Goal: Task Accomplishment & Management: Complete application form

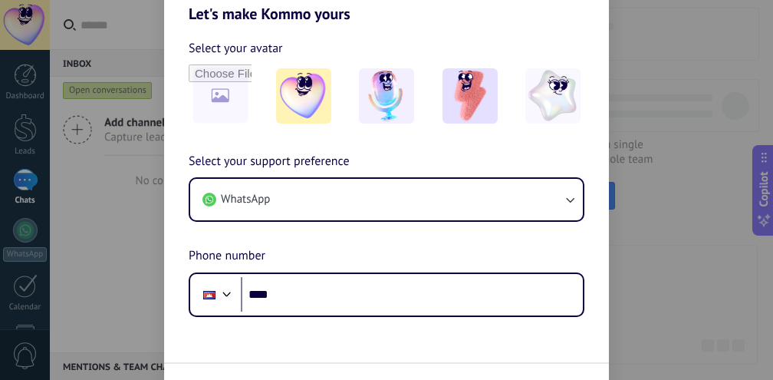
click at [95, 226] on div "Let's make Kommo yours Select your avatar Select your support preference WhatsA…" at bounding box center [386, 190] width 773 height 380
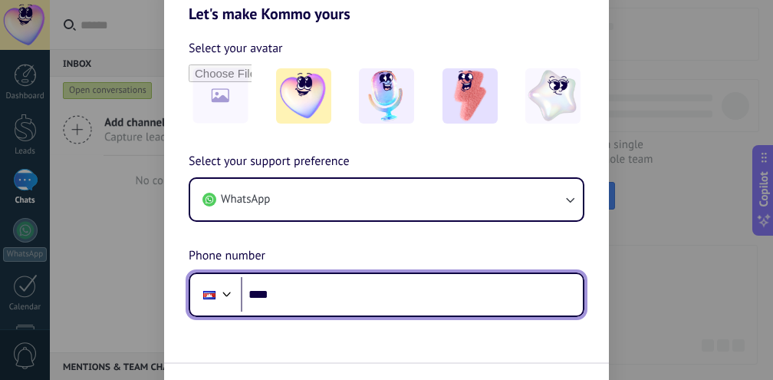
click at [318, 292] on input "****" at bounding box center [412, 294] width 342 height 35
type input "**"
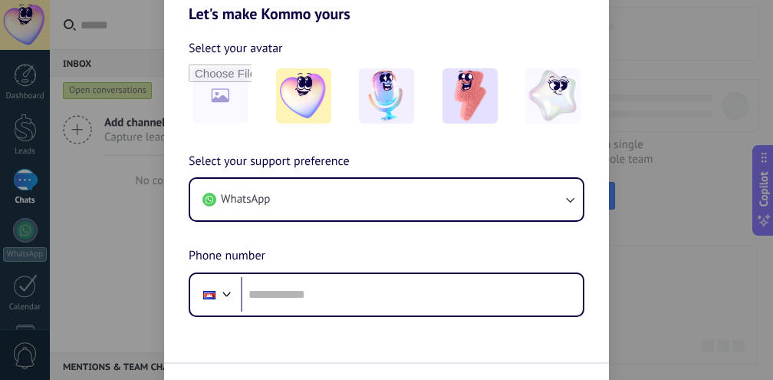
click at [638, 199] on div "Let's make Kommo yours Select your avatar Select your support preference WhatsA…" at bounding box center [386, 190] width 773 height 380
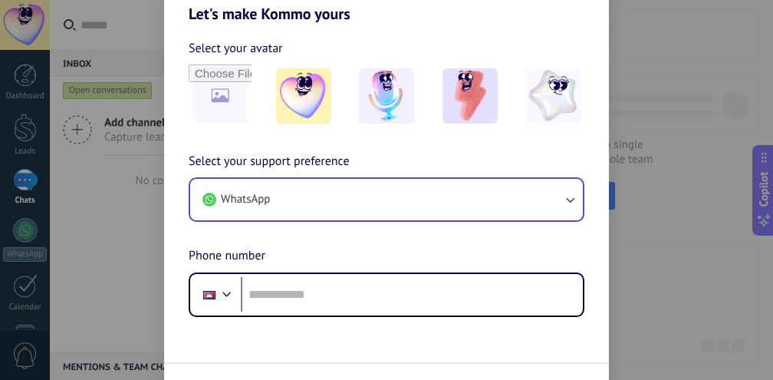
drag, startPoint x: 523, startPoint y: 147, endPoint x: 508, endPoint y: 212, distance: 67.0
click at [510, 64] on div "Select your avatar Select your support preference WhatsApp Phone number Phone" at bounding box center [386, 170] width 445 height 294
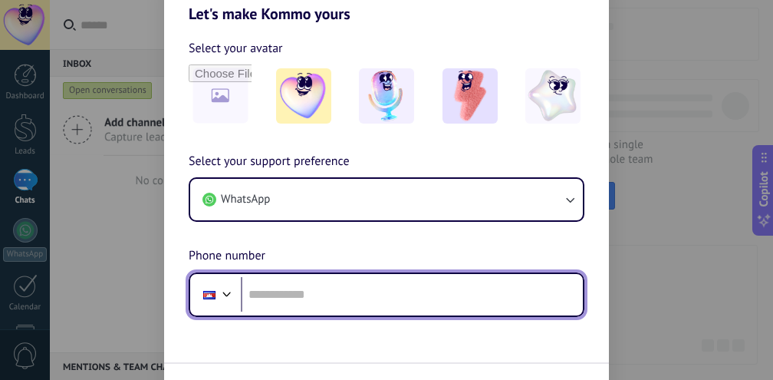
click at [227, 294] on div at bounding box center [227, 292] width 18 height 18
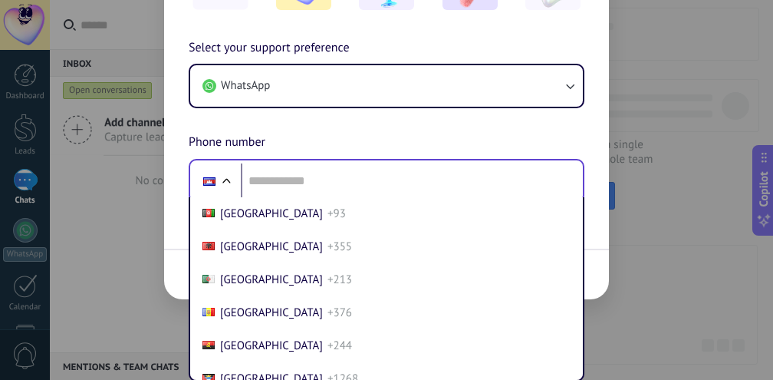
scroll to position [839, 0]
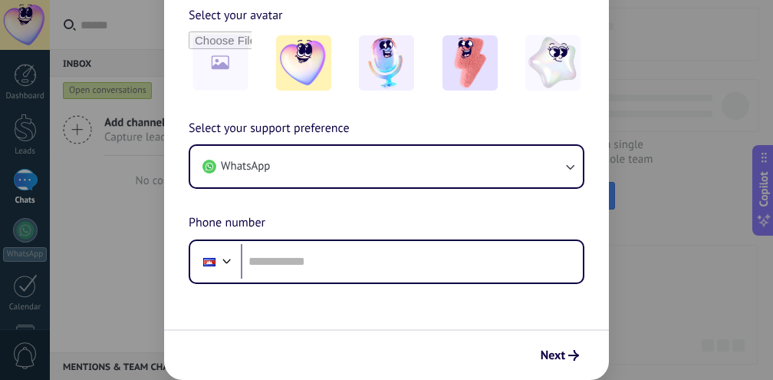
click at [674, 168] on div "Let's make Kommo yours Select your avatar Select your support preference WhatsA…" at bounding box center [386, 190] width 773 height 380
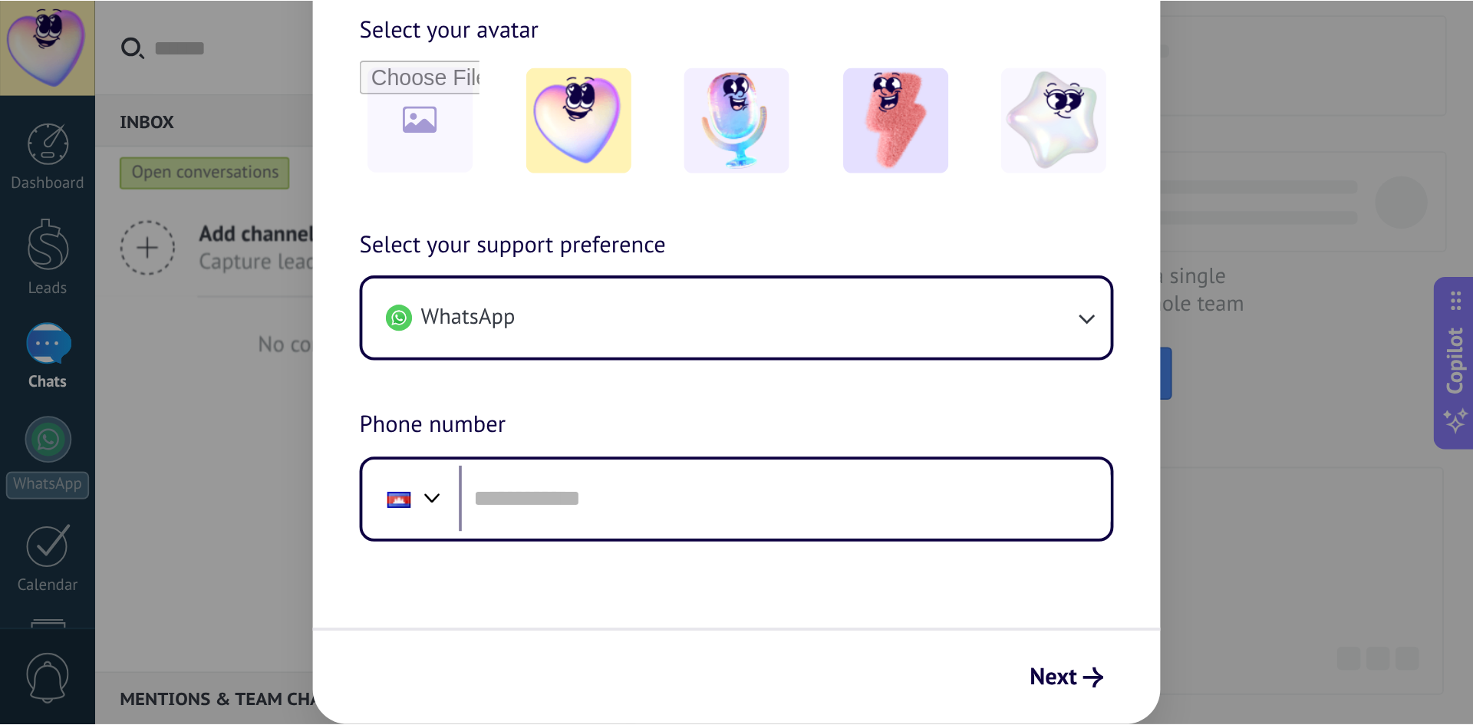
scroll to position [33, 0]
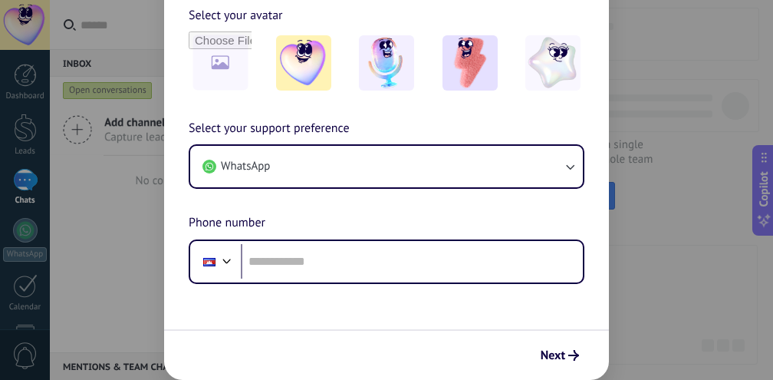
click at [683, 53] on div "Let's make Kommo yours Select your avatar Select your support preference WhatsA…" at bounding box center [386, 190] width 773 height 380
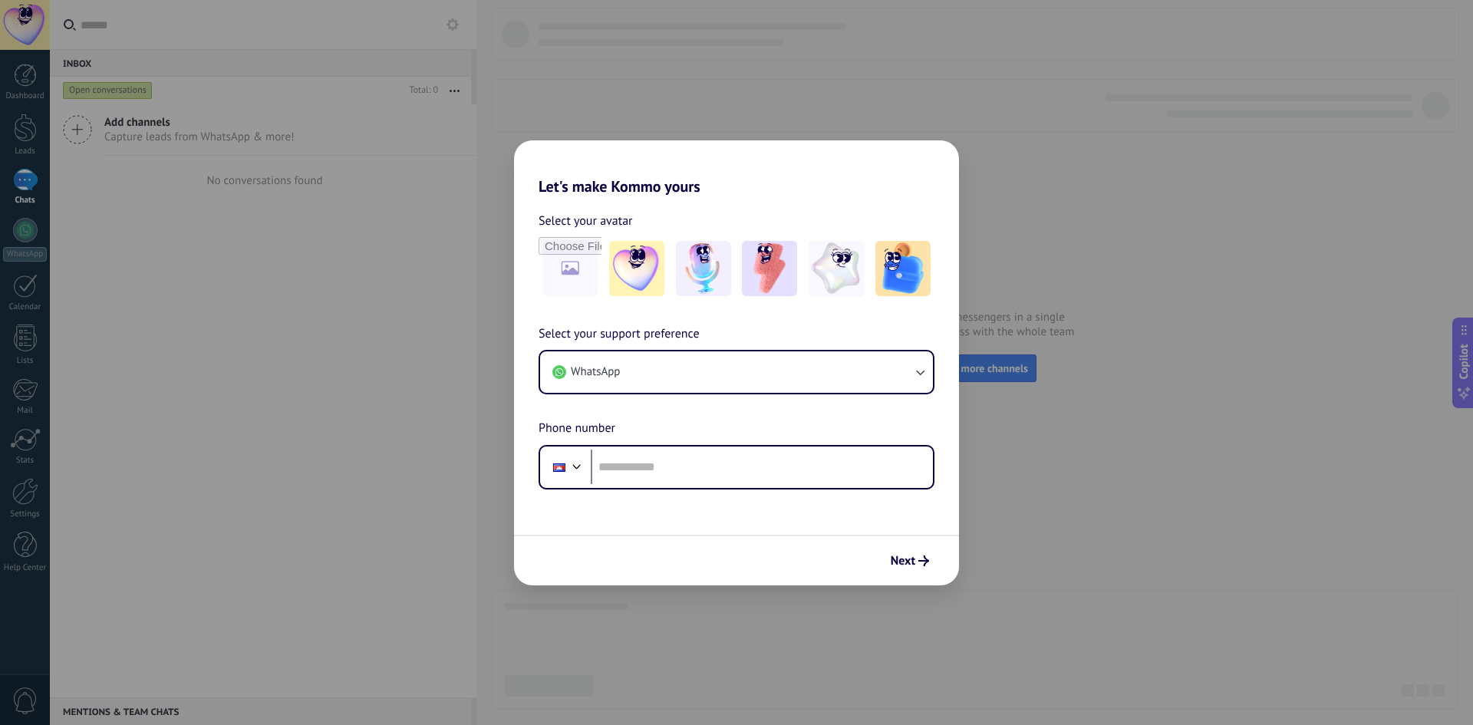
drag, startPoint x: 1129, startPoint y: 368, endPoint x: 1121, endPoint y: 369, distance: 7.7
click at [773, 369] on div "Let's make Kommo yours Select your avatar Select your support preference WhatsA…" at bounding box center [736, 362] width 1473 height 725
click at [773, 379] on icon "submit" at bounding box center [923, 560] width 11 height 11
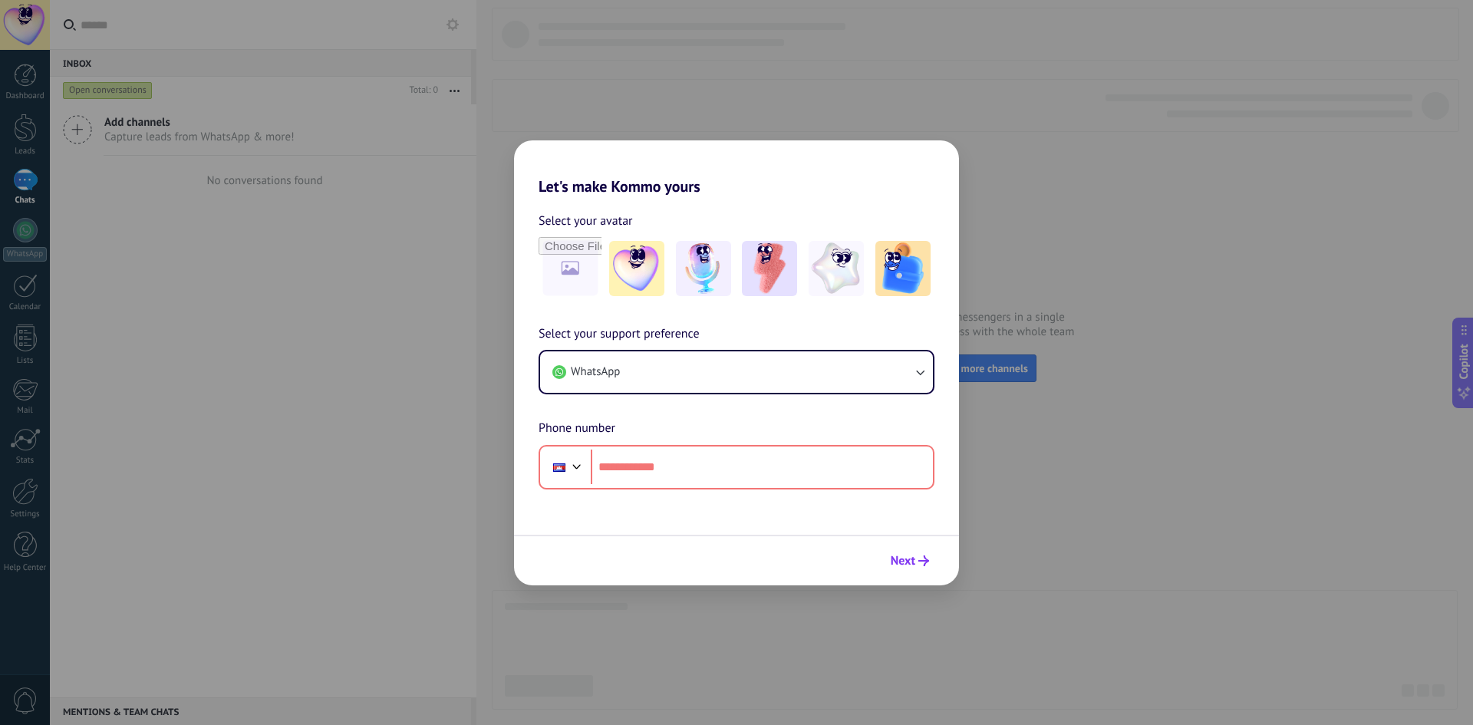
click at [773, 379] on span "Next" at bounding box center [903, 560] width 25 height 11
click at [773, 194] on div "Let's make Kommo yours Select your avatar Select your support preference WhatsA…" at bounding box center [736, 362] width 1473 height 725
click at [546, 379] on span "Phone number" at bounding box center [577, 429] width 77 height 20
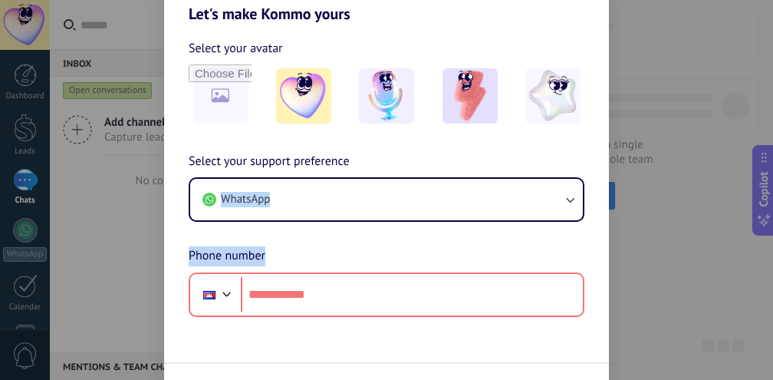
drag, startPoint x: 397, startPoint y: 164, endPoint x: 373, endPoint y: 234, distance: 74.0
click at [394, 234] on div "Select your support preference WhatsApp Phone number Phone" at bounding box center [386, 234] width 445 height 165
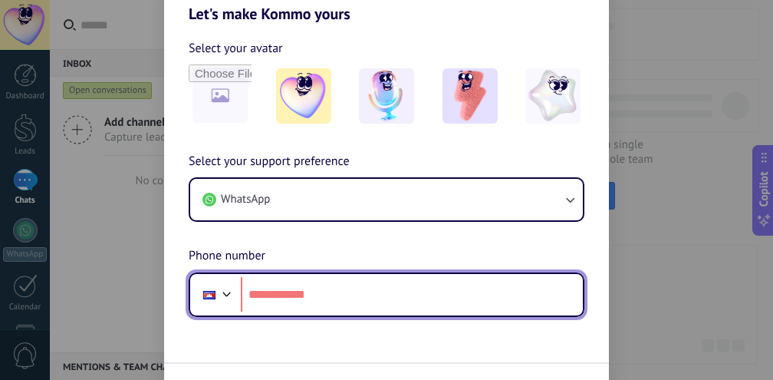
click at [229, 295] on div at bounding box center [227, 292] width 18 height 18
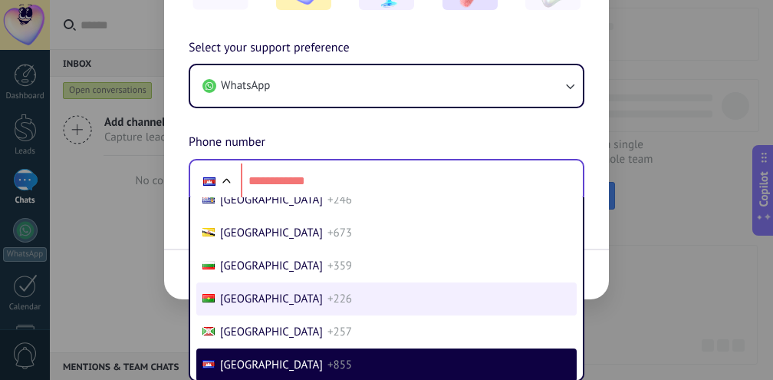
scroll to position [2696, 0]
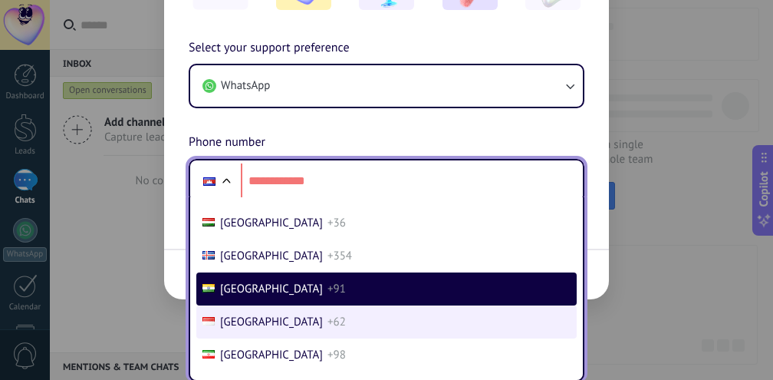
click at [315, 315] on li "Indonesia +62" at bounding box center [386, 321] width 381 height 33
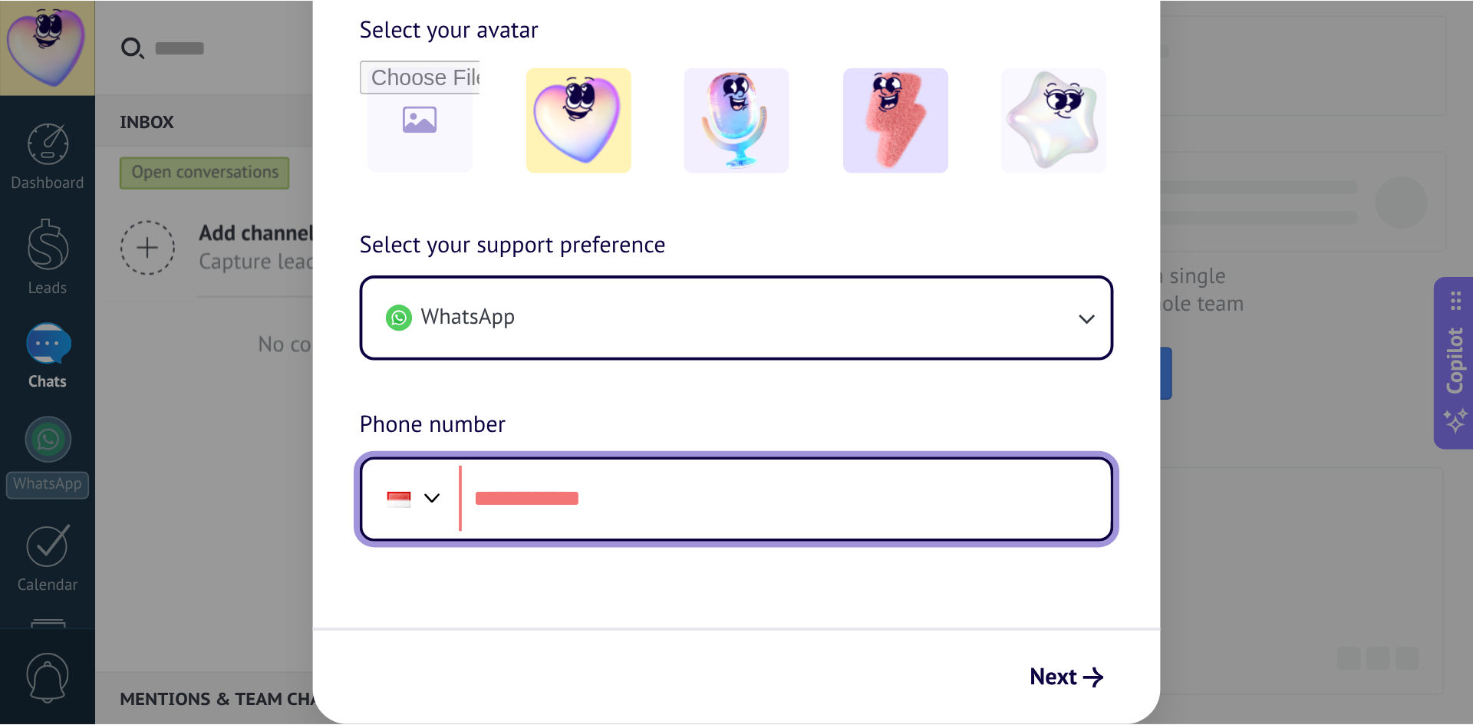
scroll to position [33, 0]
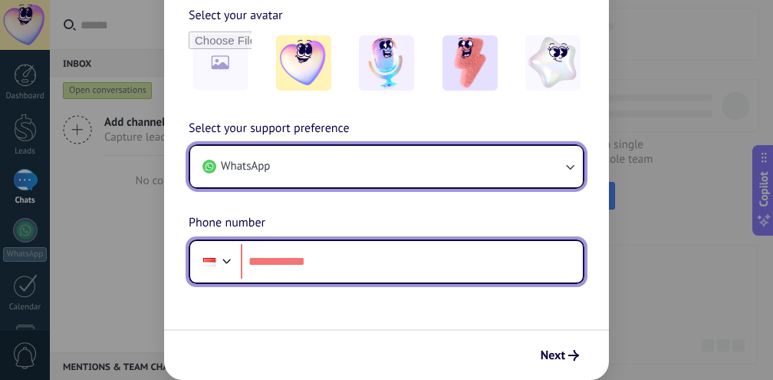
drag, startPoint x: 384, startPoint y: 163, endPoint x: 384, endPoint y: 288, distance: 125.1
click at [387, 291] on form "Select your avatar Select your support preference WhatsApp Phone number Phone N…" at bounding box center [386, 185] width 445 height 390
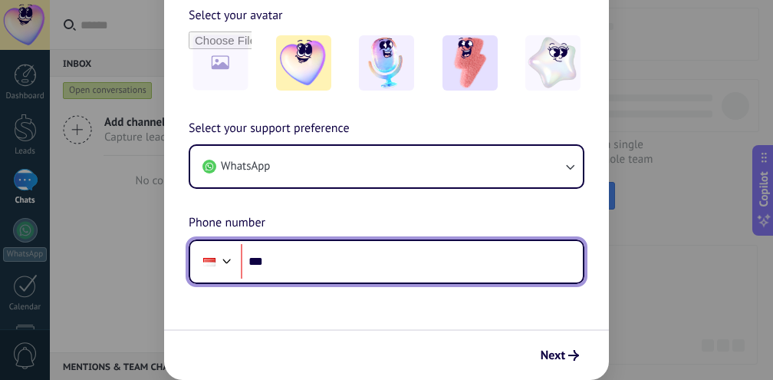
click at [371, 265] on input "***" at bounding box center [412, 261] width 342 height 35
paste input "**********"
click at [286, 262] on input "**********" at bounding box center [412, 261] width 342 height 35
type input "**********"
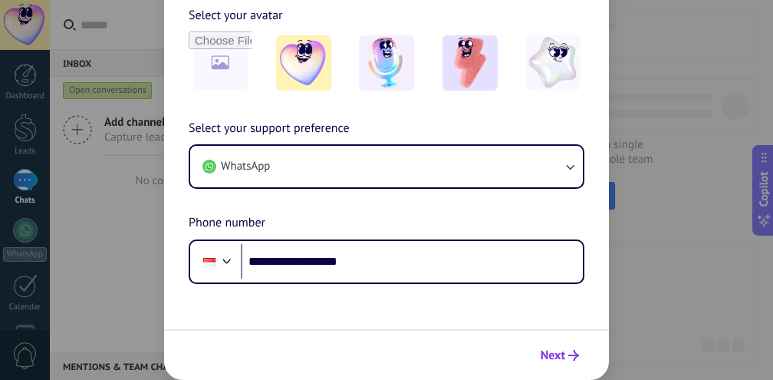
click at [549, 364] on button "Next" at bounding box center [560, 355] width 52 height 26
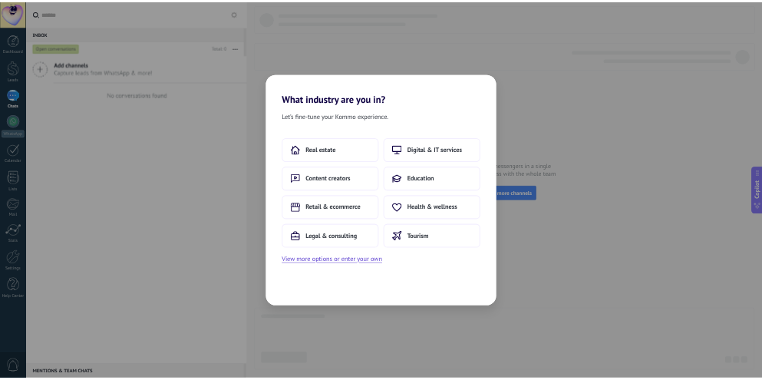
scroll to position [0, 0]
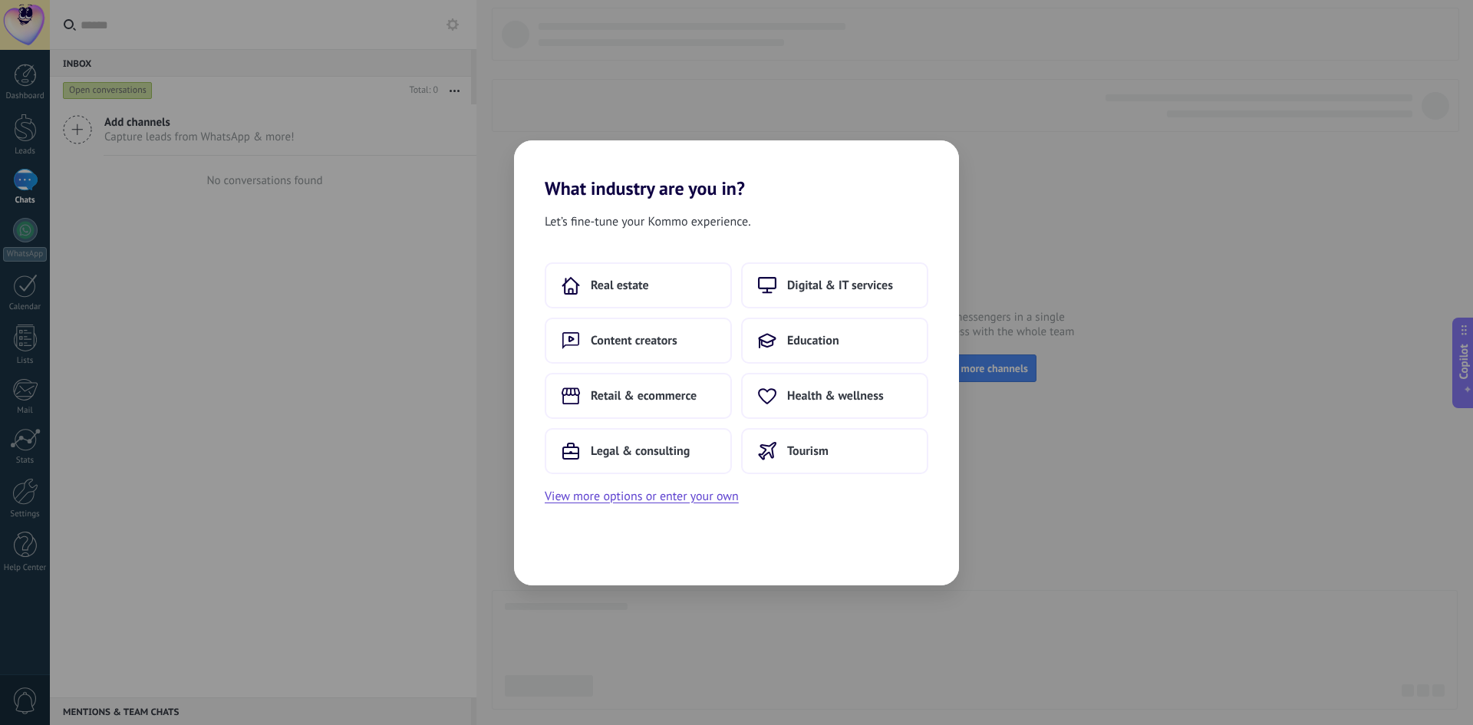
drag, startPoint x: 1074, startPoint y: 387, endPoint x: 1000, endPoint y: 268, distance: 140.9
click at [773, 268] on div "What industry are you in? Let’s fine-tune your Kommo experience. Real estate Di…" at bounding box center [736, 362] width 1473 height 725
click at [636, 379] on button "View more options or enter your own" at bounding box center [642, 496] width 194 height 20
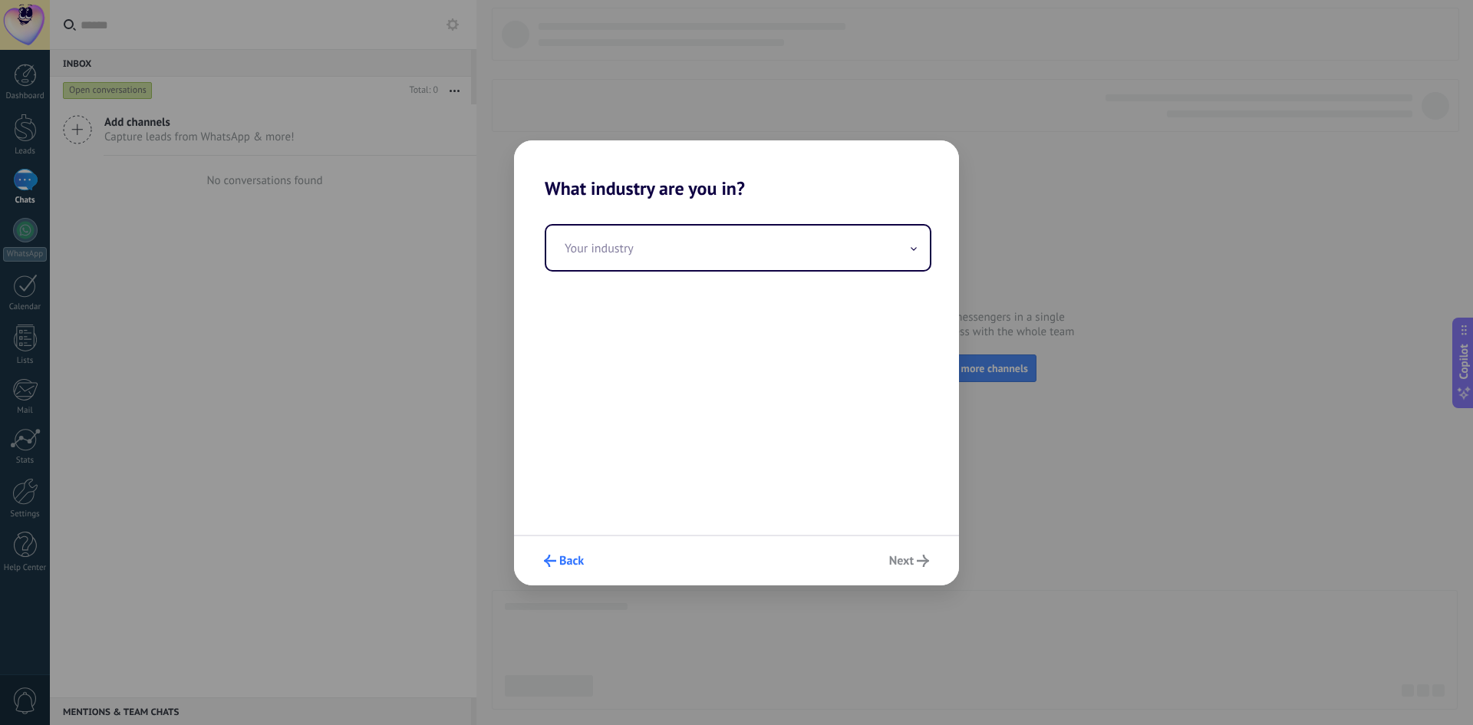
click at [578, 379] on span "Back" at bounding box center [571, 560] width 25 height 11
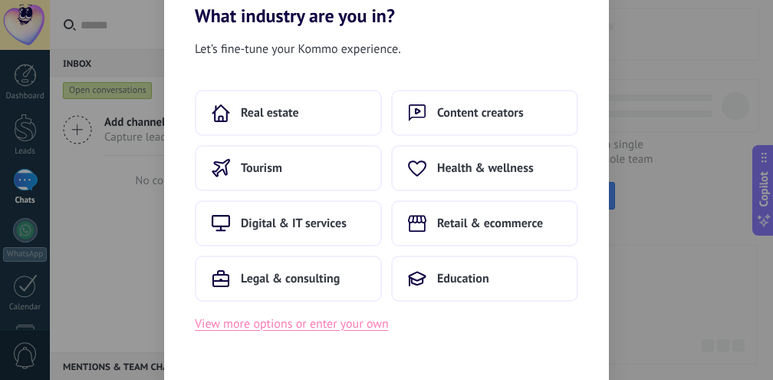
click at [287, 325] on button "View more options or enter your own" at bounding box center [292, 324] width 194 height 20
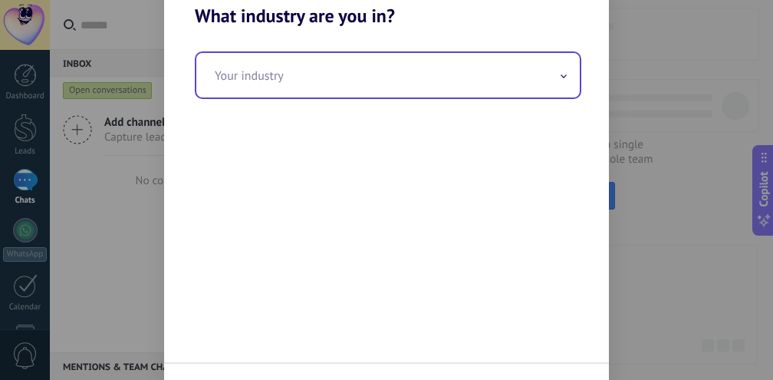
click at [559, 88] on input "text" at bounding box center [388, 75] width 384 height 44
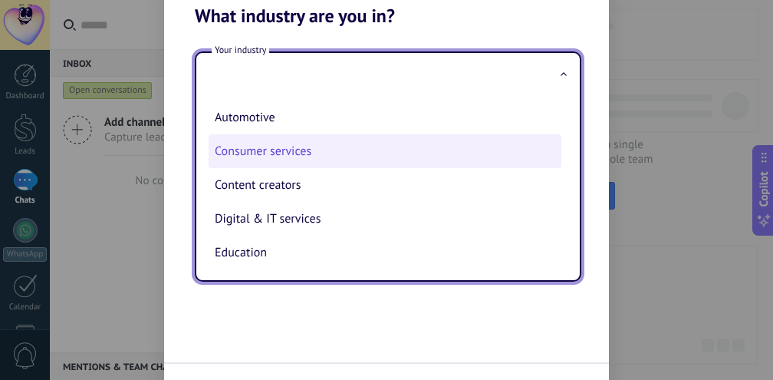
click at [285, 153] on li "Consumer services" at bounding box center [385, 151] width 353 height 34
type input "**********"
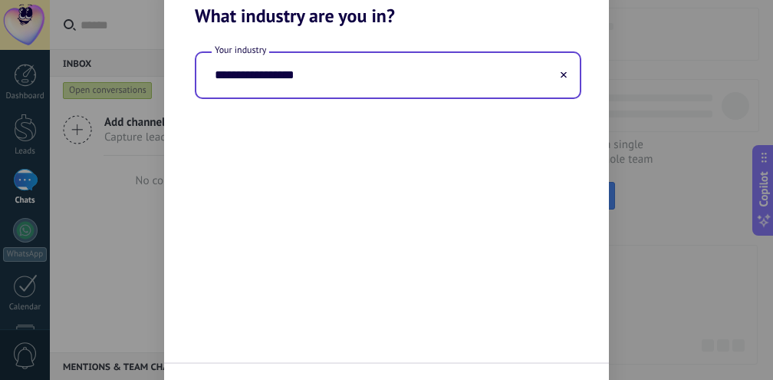
drag, startPoint x: 464, startPoint y: 285, endPoint x: 482, endPoint y: 196, distance: 90.0
click at [482, 196] on div "**********" at bounding box center [386, 194] width 445 height 335
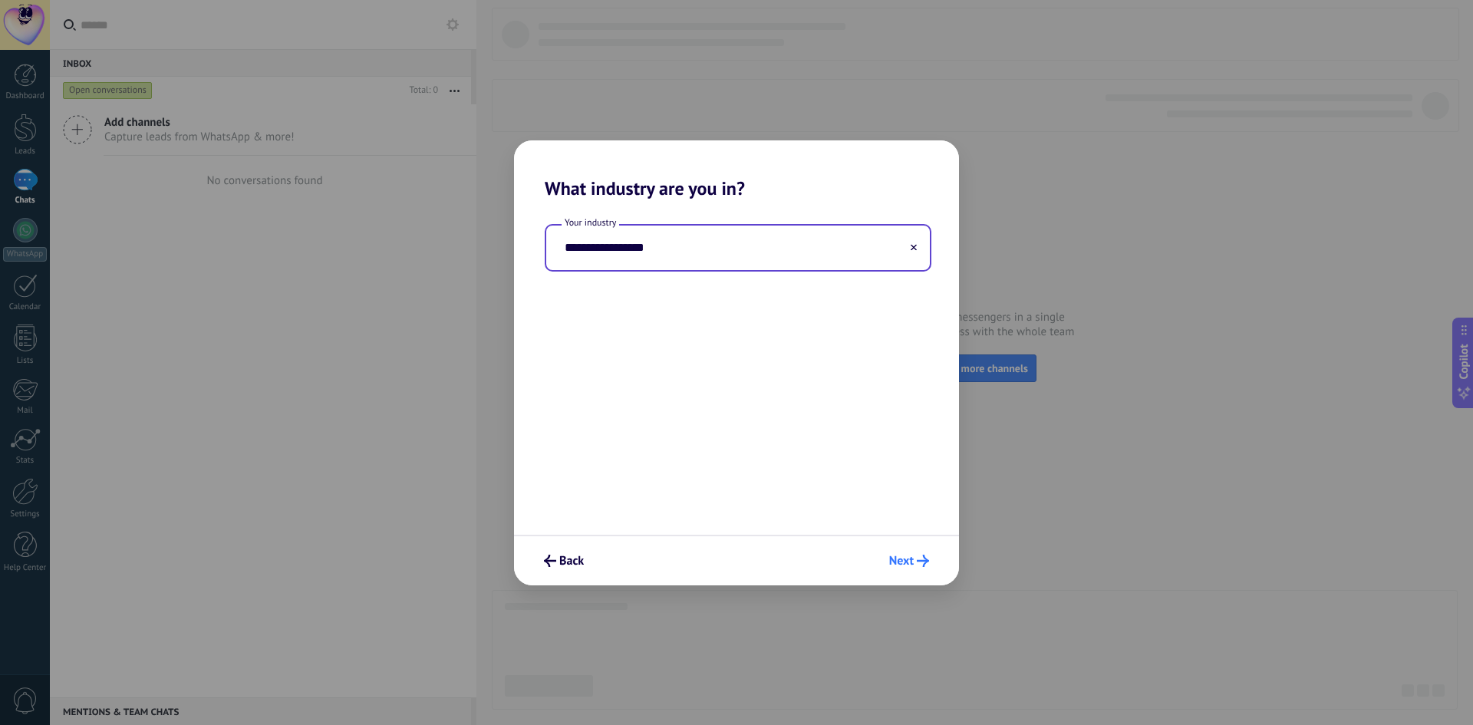
click at [773, 379] on button "Next" at bounding box center [909, 561] width 54 height 26
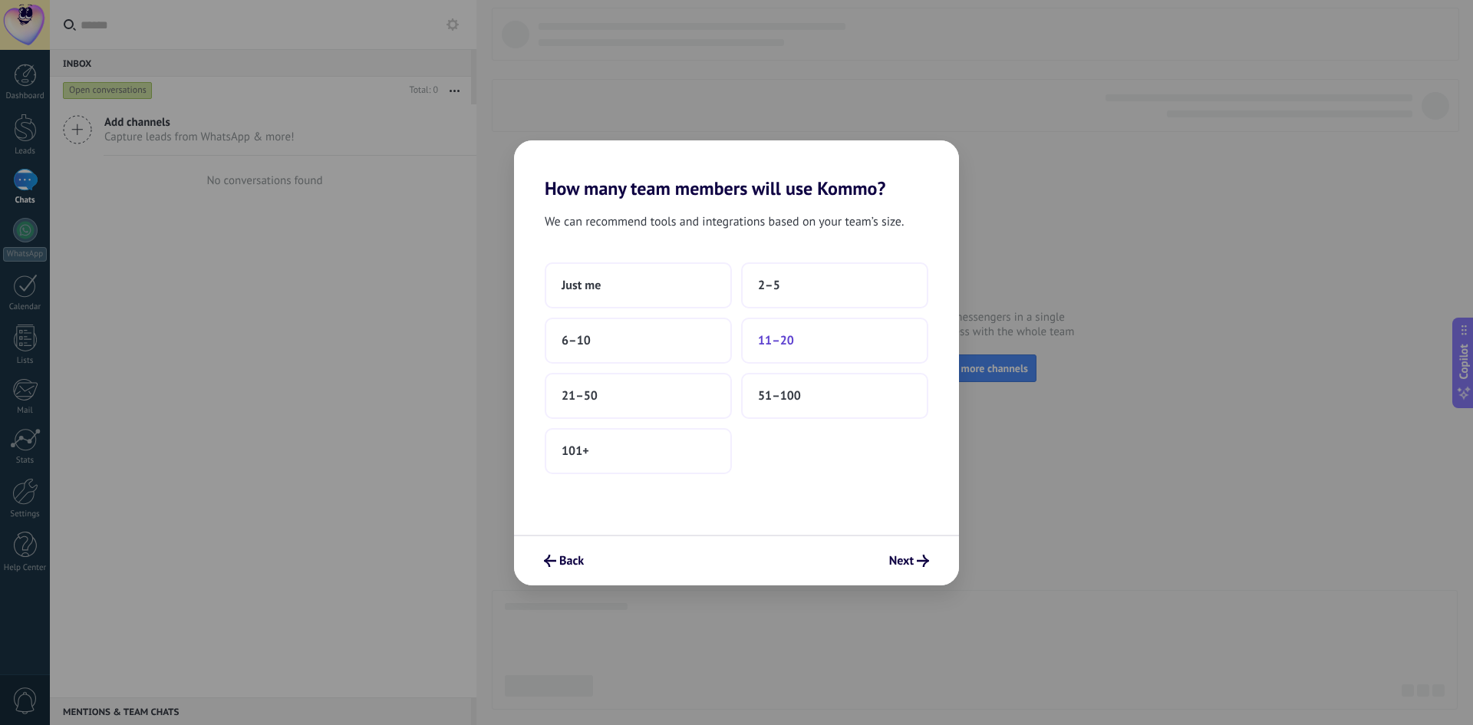
click at [773, 331] on button "11–20" at bounding box center [834, 341] width 187 height 46
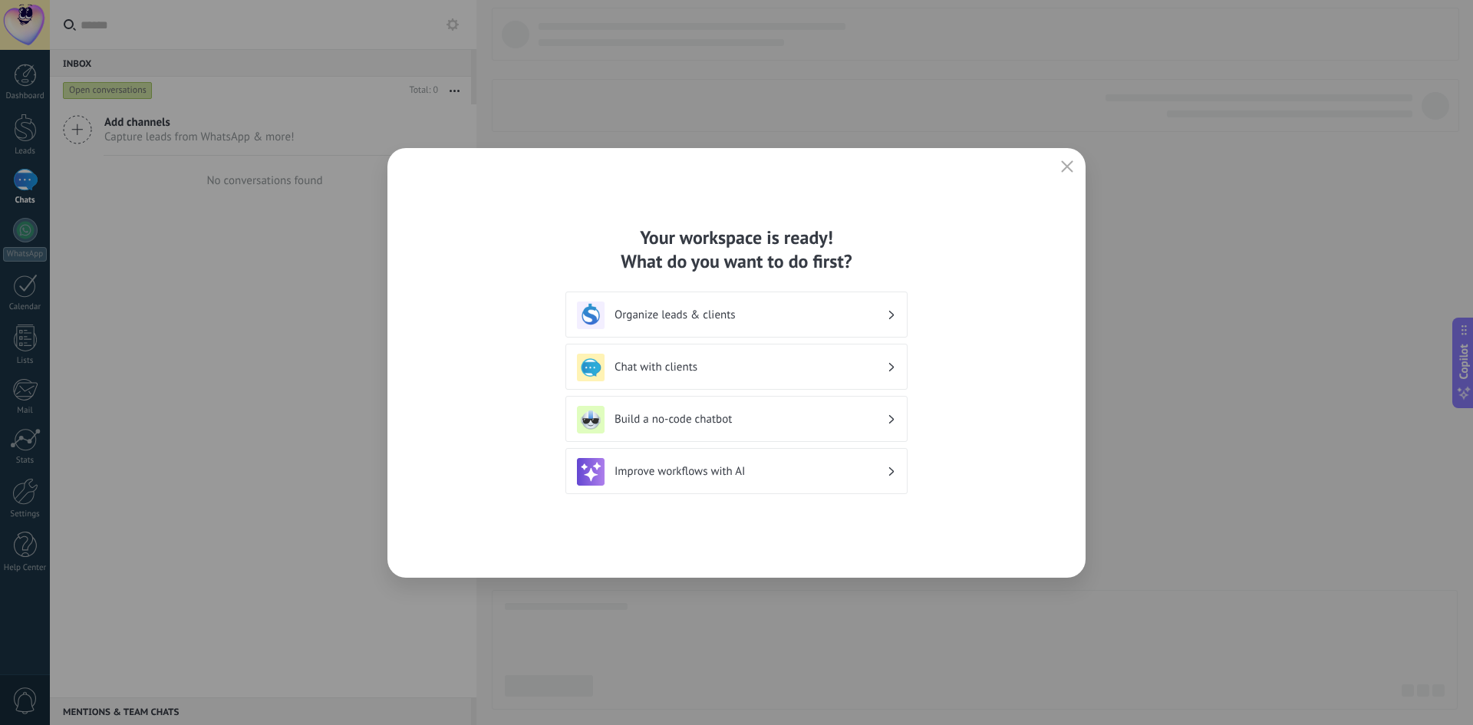
click at [723, 313] on h3 "Organize leads & clients" at bounding box center [751, 315] width 272 height 15
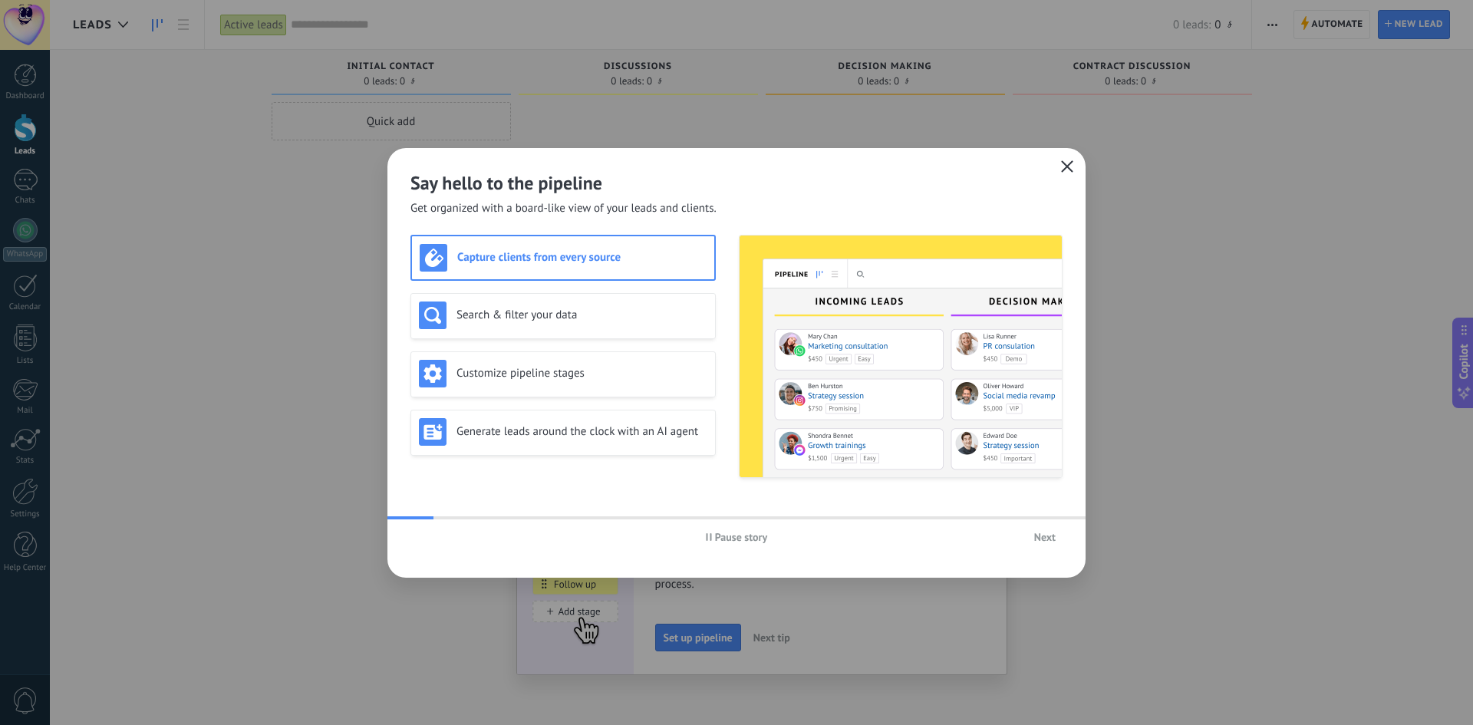
click at [773, 170] on icon "button" at bounding box center [1067, 166] width 12 height 12
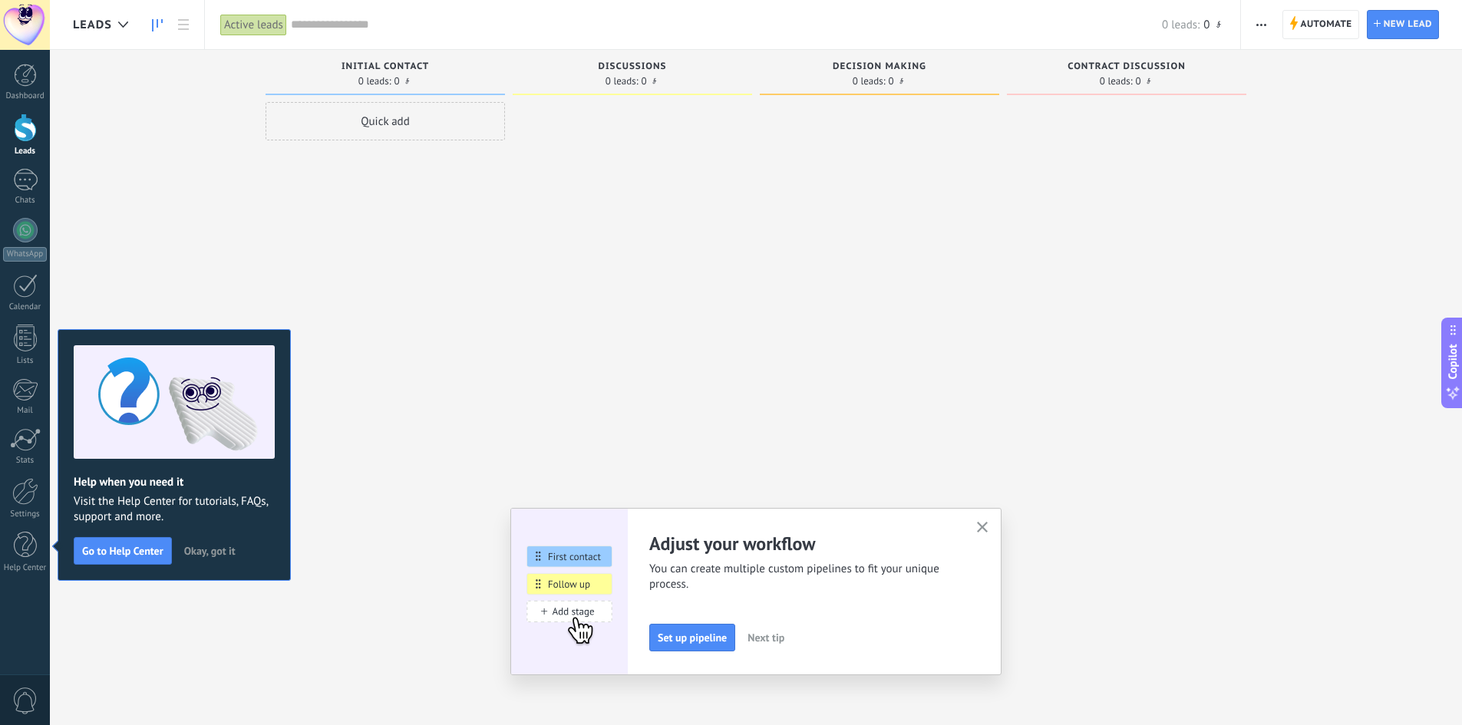
click at [758, 379] on span "Next tip" at bounding box center [765, 637] width 37 height 11
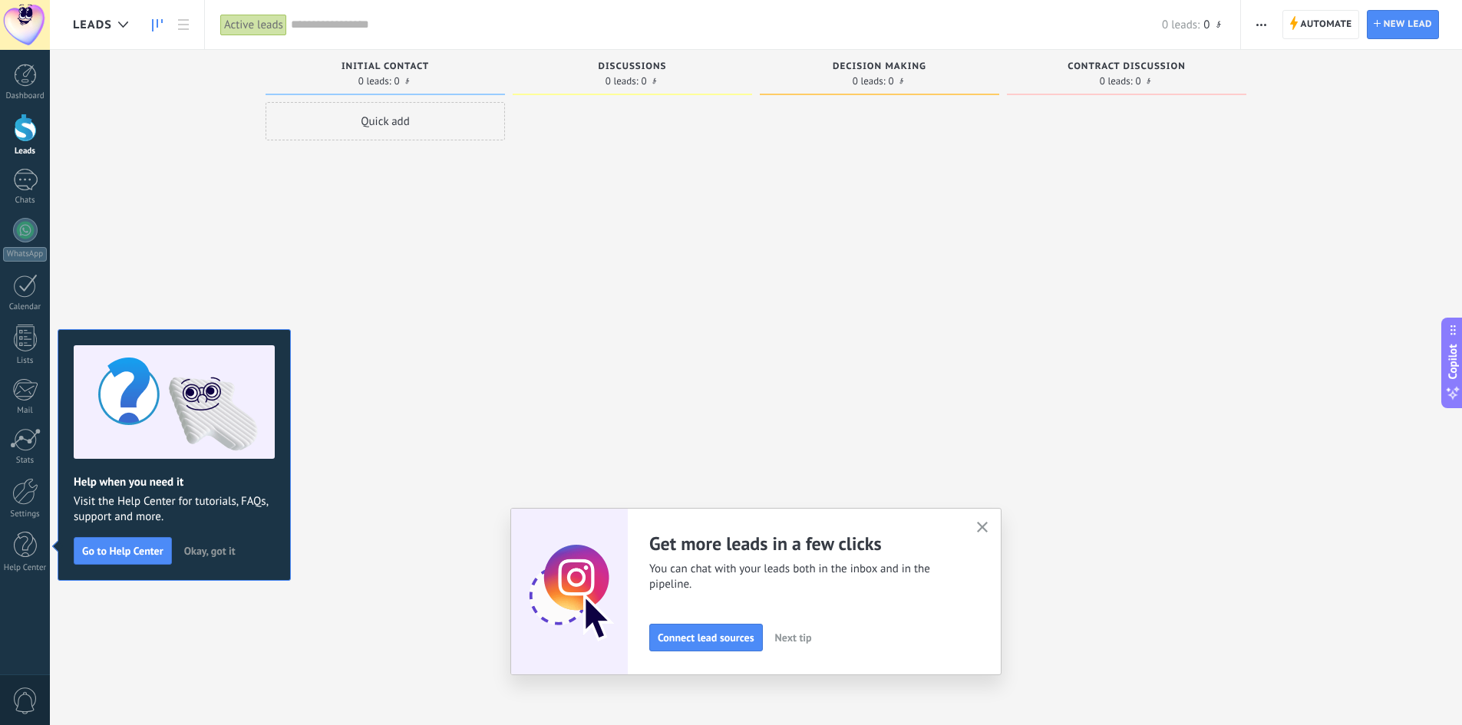
click at [773, 379] on span "Next tip" at bounding box center [793, 637] width 37 height 11
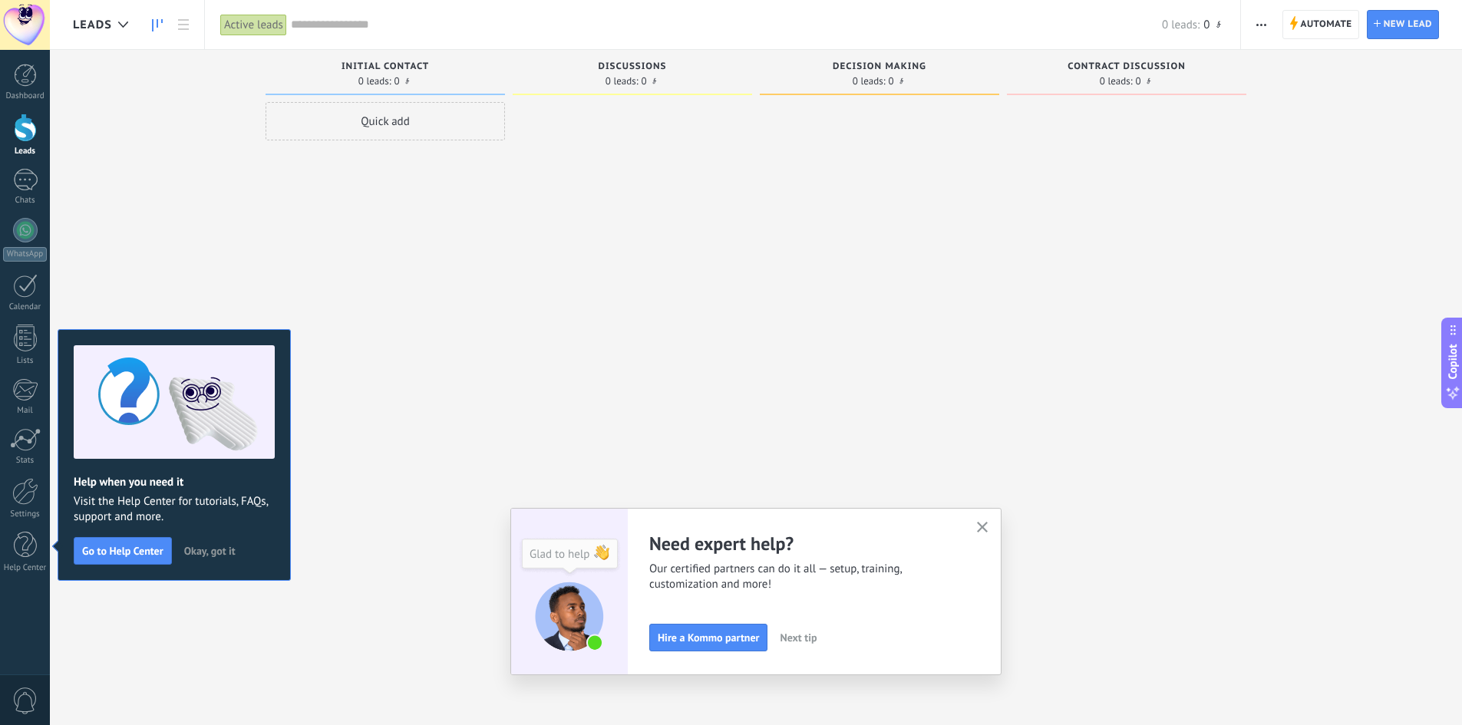
click at [773, 379] on span "Next tip" at bounding box center [797, 637] width 37 height 11
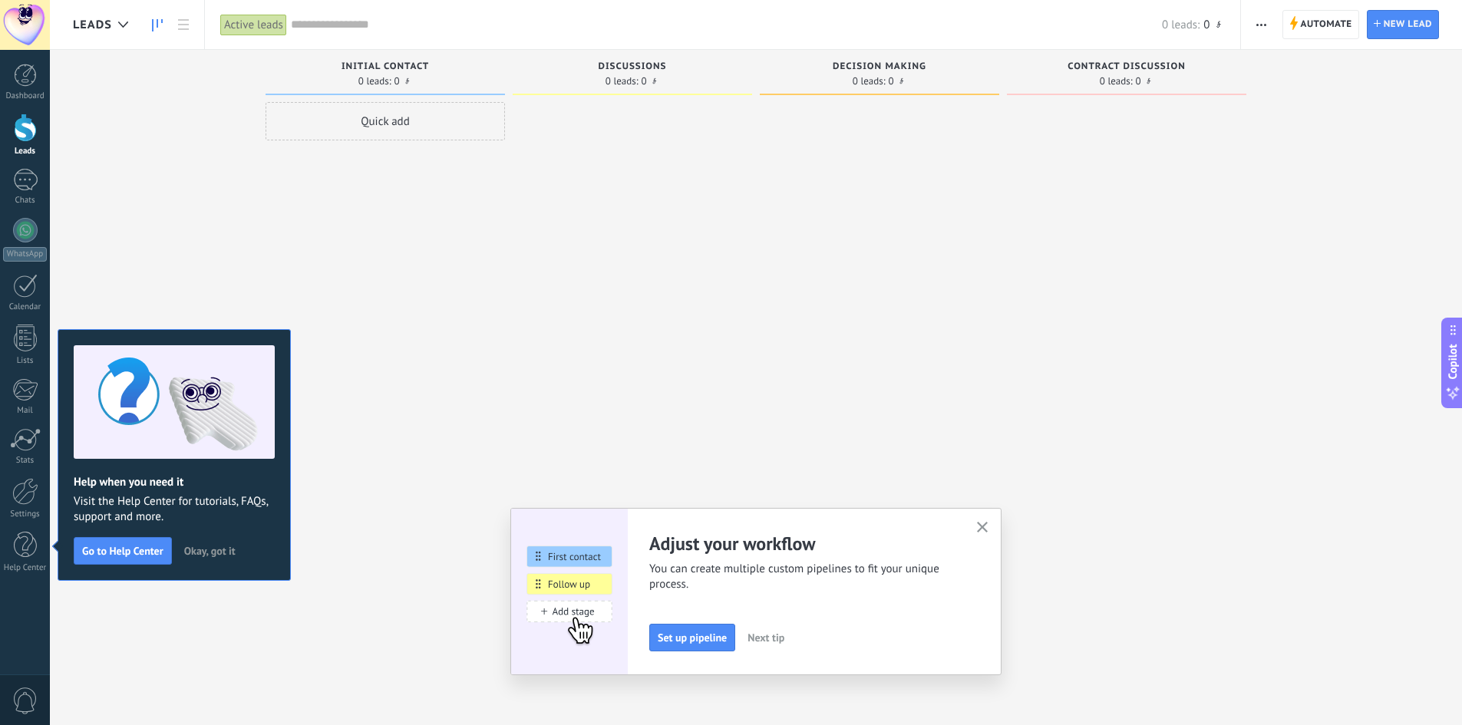
click at [767, 379] on button "Next tip" at bounding box center [765, 637] width 51 height 23
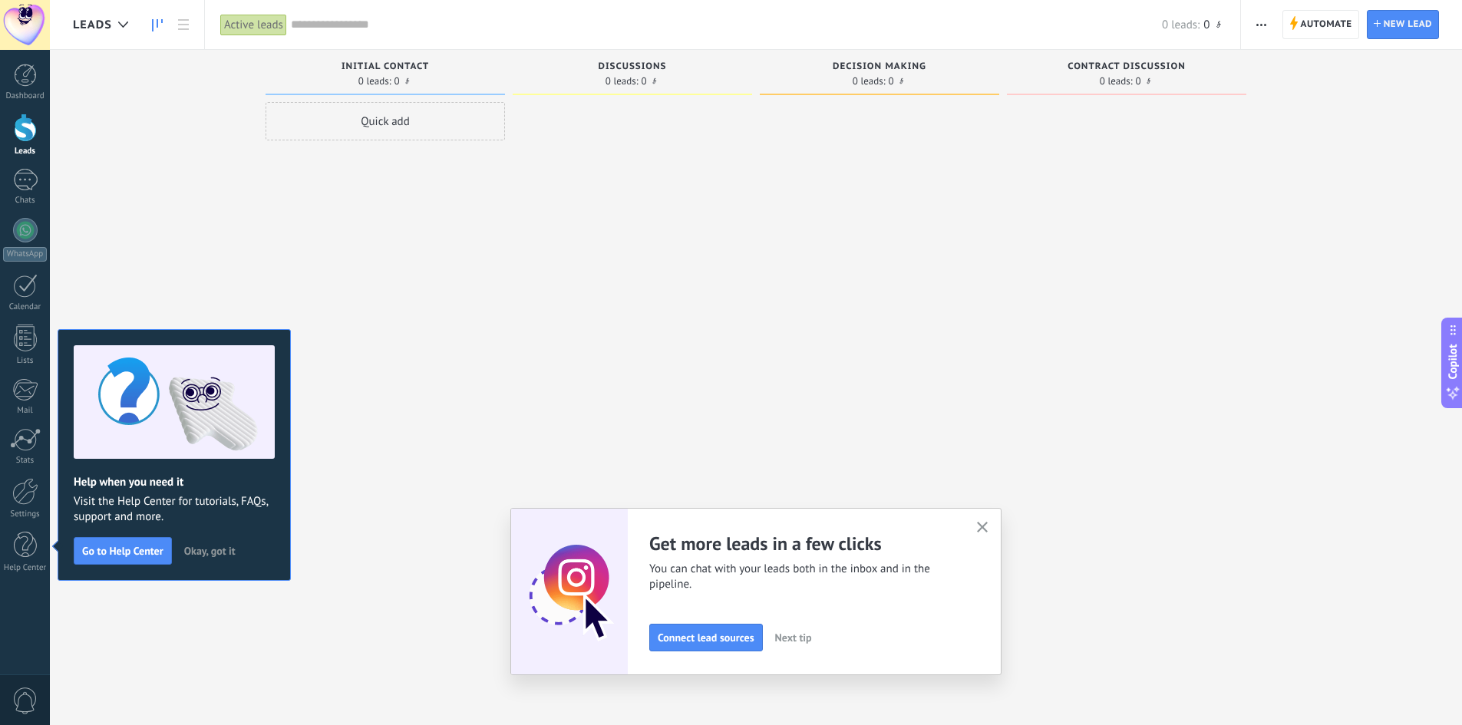
click at [773, 379] on button "Next tip" at bounding box center [793, 637] width 51 height 23
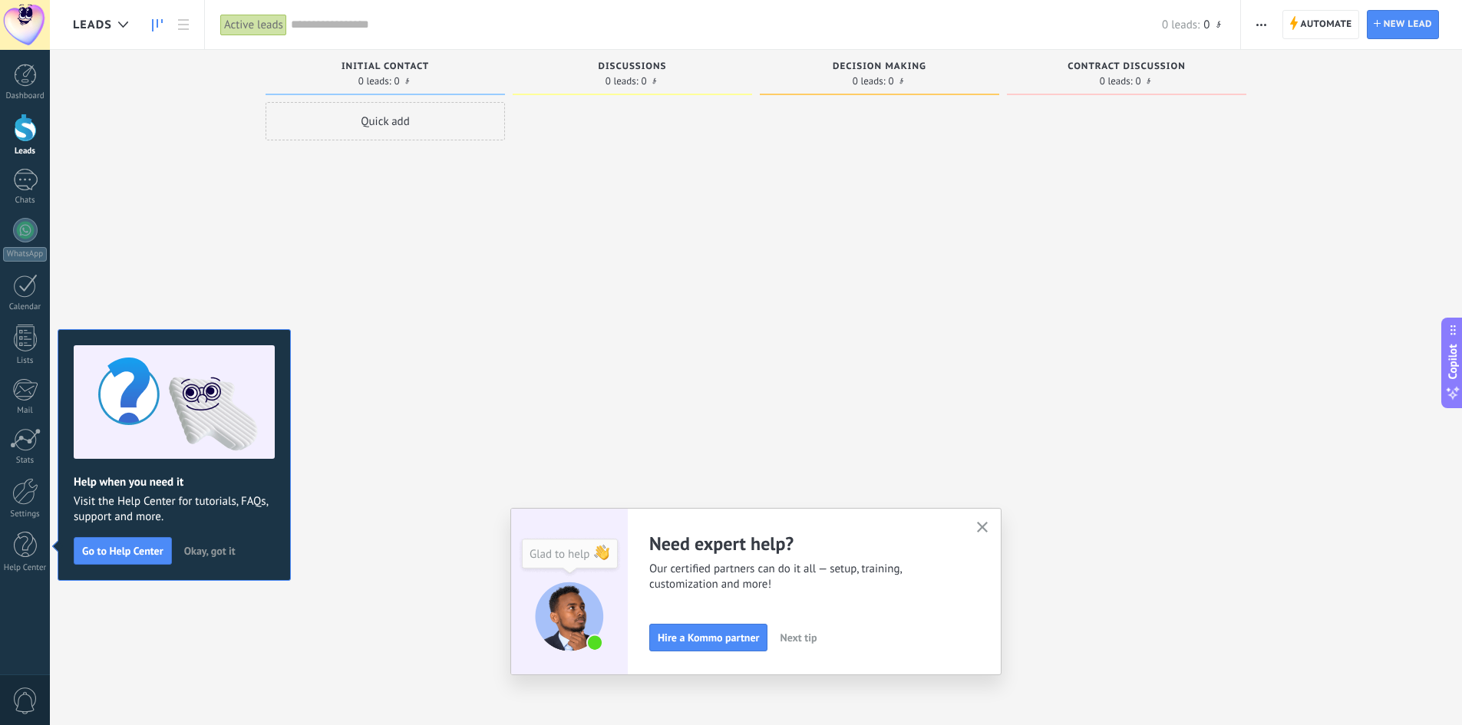
click at [773, 379] on span "Next tip" at bounding box center [797, 637] width 37 height 11
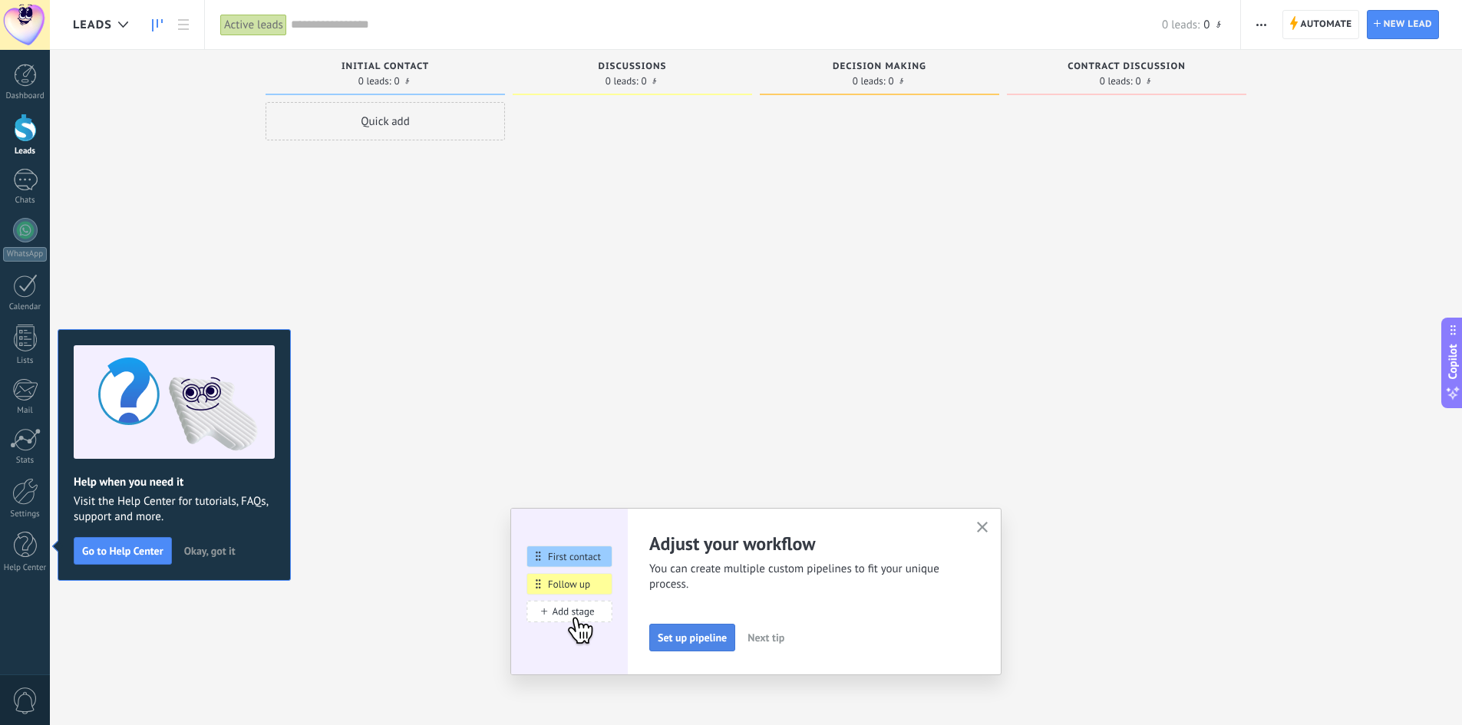
click at [704, 379] on span "Set up pipeline" at bounding box center [691, 637] width 69 height 11
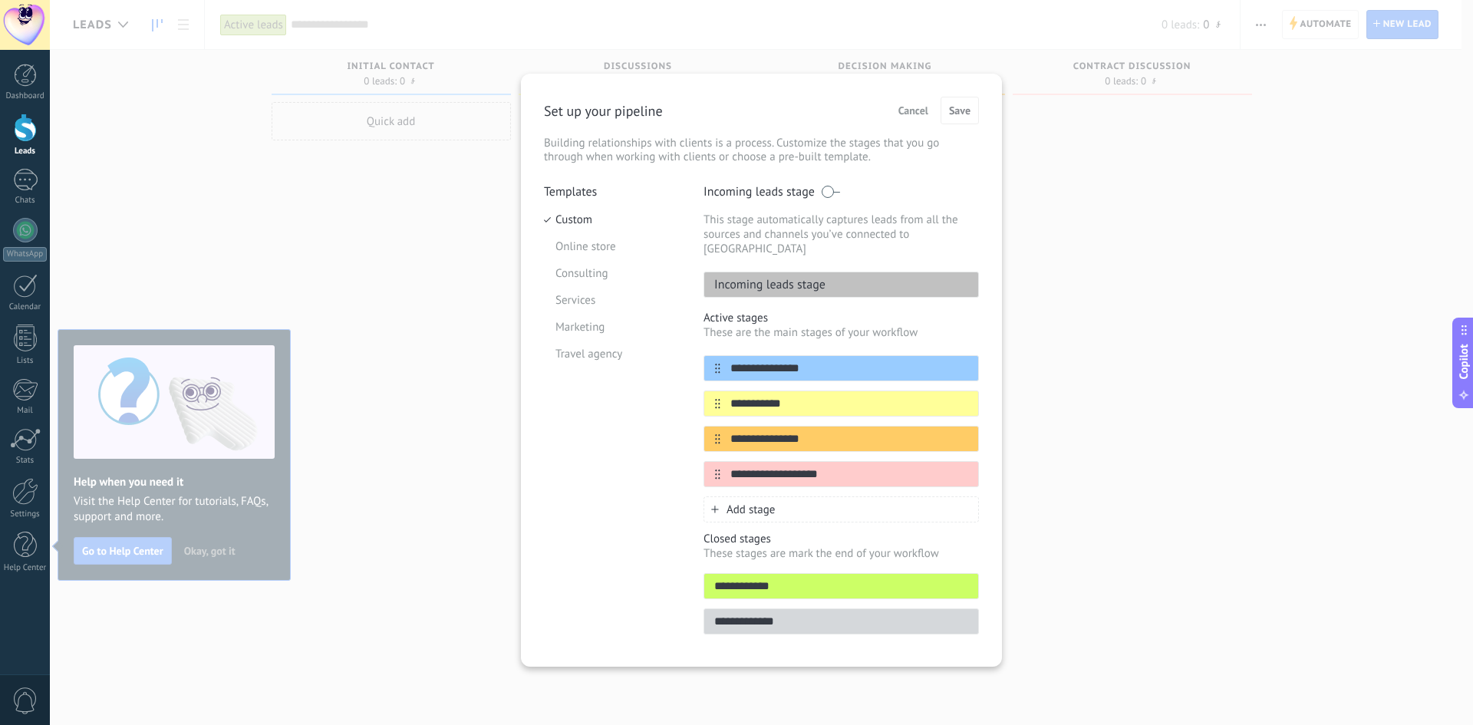
click at [773, 194] on div "**********" at bounding box center [761, 362] width 1423 height 725
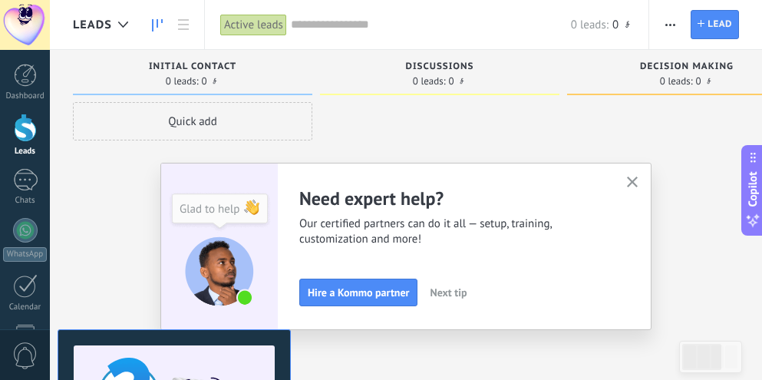
click at [642, 183] on button "button" at bounding box center [632, 183] width 19 height 21
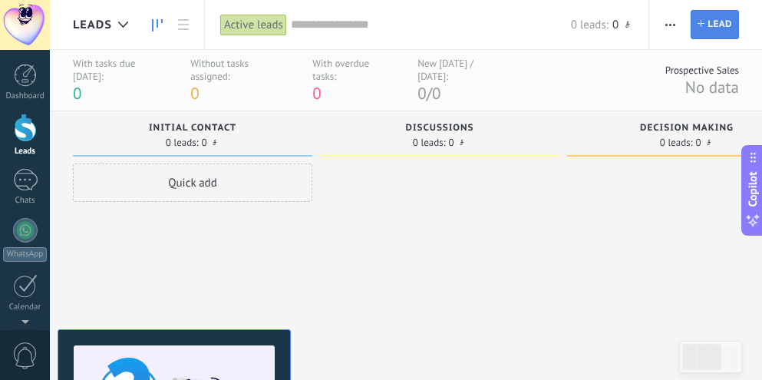
click at [703, 23] on icon at bounding box center [700, 23] width 7 height 7
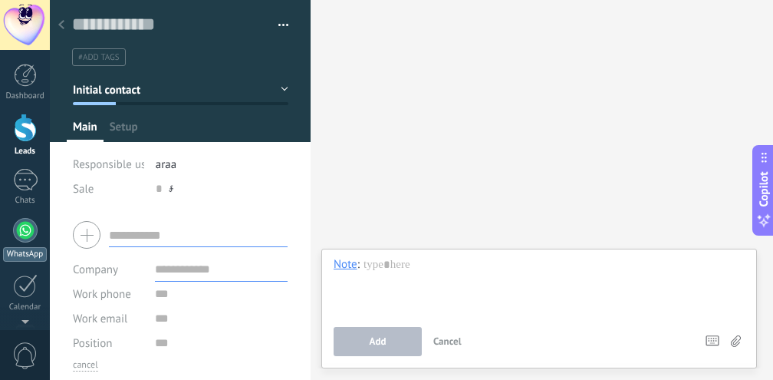
click at [28, 248] on div "WhatsApp" at bounding box center [25, 254] width 44 height 15
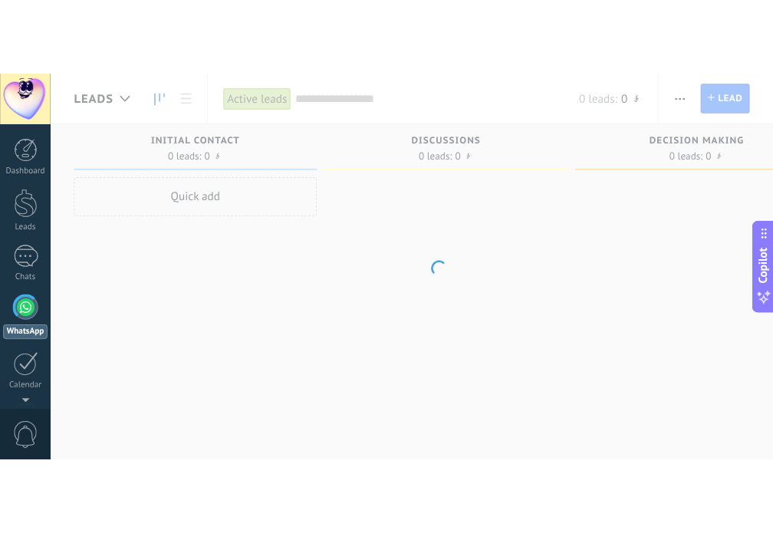
scroll to position [44, 0]
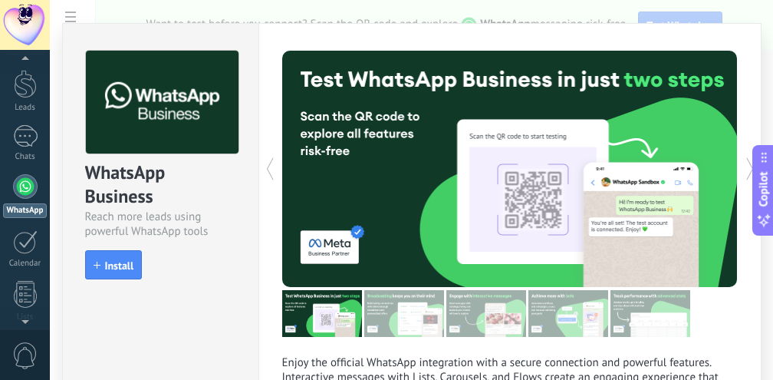
click at [113, 279] on div "WhatsApp Business Reach more leads using powerful WhatsApp tools install Install" at bounding box center [161, 158] width 196 height 268
click at [113, 266] on span "Install" at bounding box center [119, 265] width 29 height 11
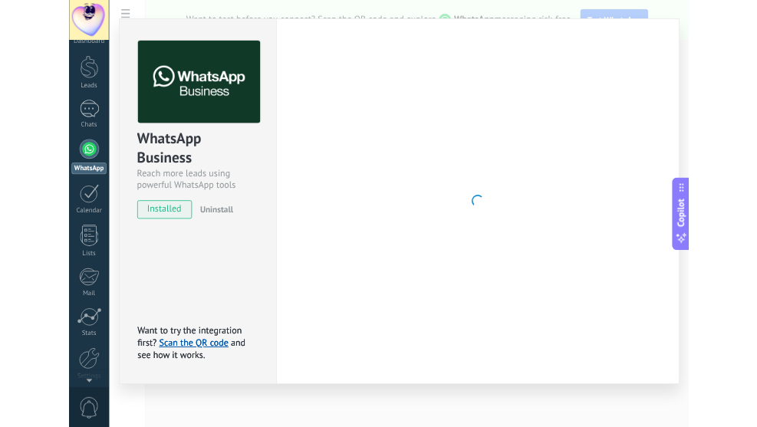
scroll to position [0, 0]
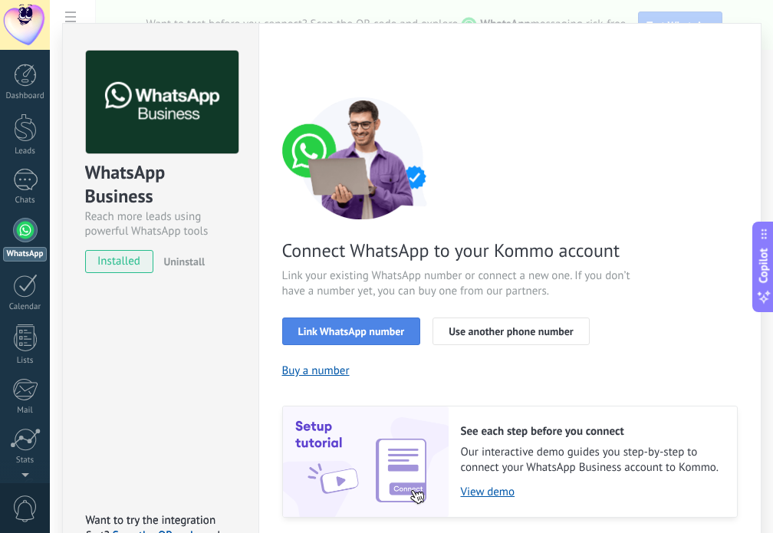
click at [338, 335] on span "Link WhatsApp number" at bounding box center [351, 331] width 107 height 11
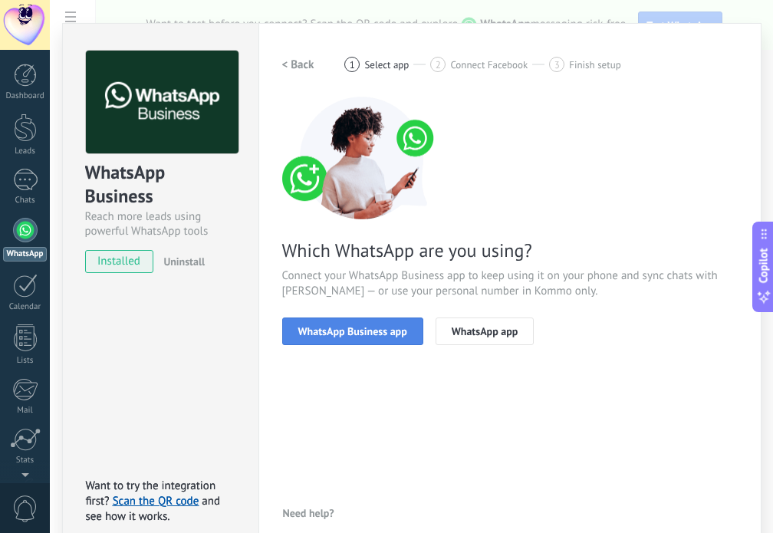
click at [339, 333] on span "WhatsApp Business app" at bounding box center [352, 331] width 109 height 11
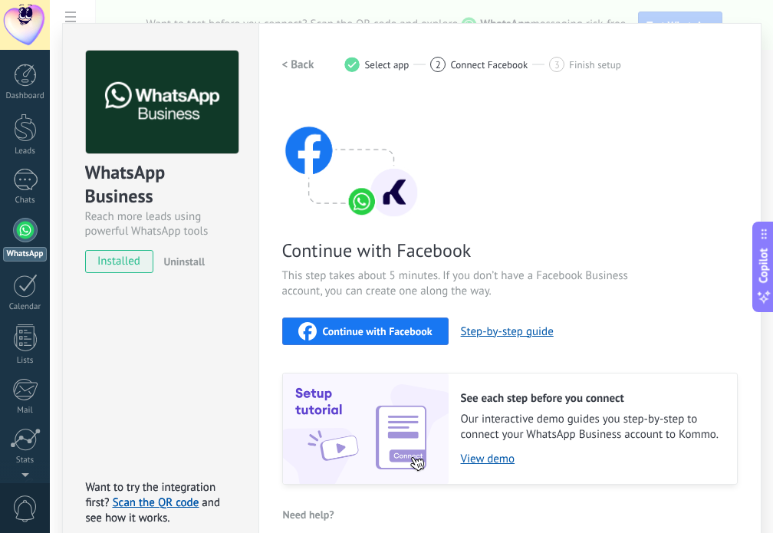
click at [340, 332] on span "Continue with Facebook" at bounding box center [378, 331] width 110 height 11
drag, startPoint x: 36, startPoint y: 238, endPoint x: 7, endPoint y: 237, distance: 29.2
click at [36, 238] on link "WhatsApp" at bounding box center [25, 240] width 50 height 44
click at [32, 80] on div at bounding box center [25, 75] width 23 height 23
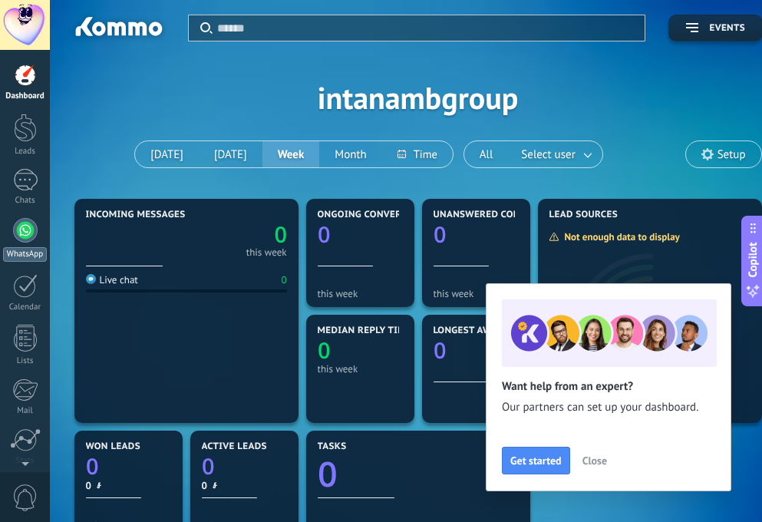
click at [23, 236] on div at bounding box center [25, 230] width 25 height 25
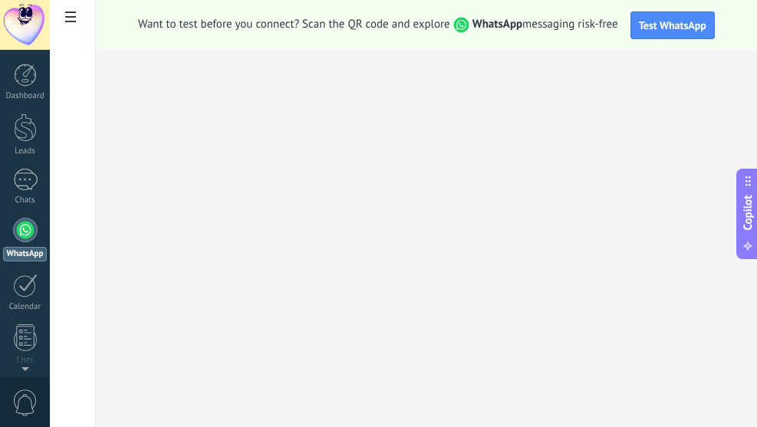
scroll to position [44, 0]
